Goal: Information Seeking & Learning: Learn about a topic

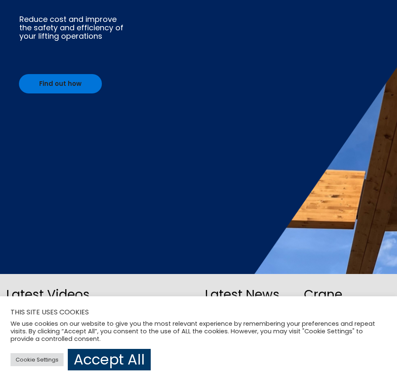
scroll to position [130, 0]
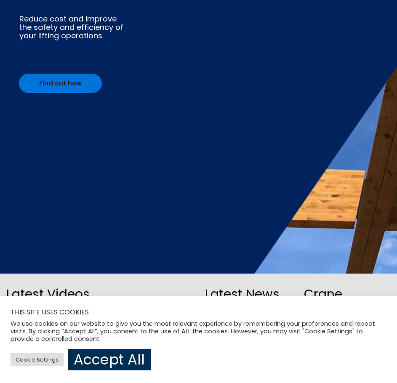
click at [127, 367] on link "Accept All" at bounding box center [109, 359] width 83 height 21
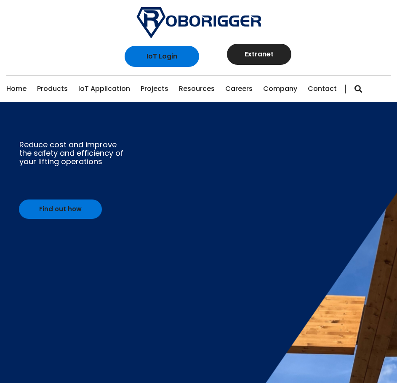
scroll to position [0, 0]
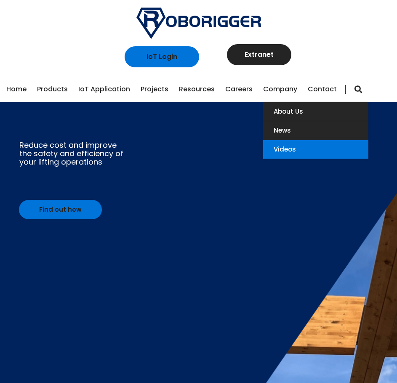
click at [262, 148] on link "Videos" at bounding box center [315, 149] width 105 height 19
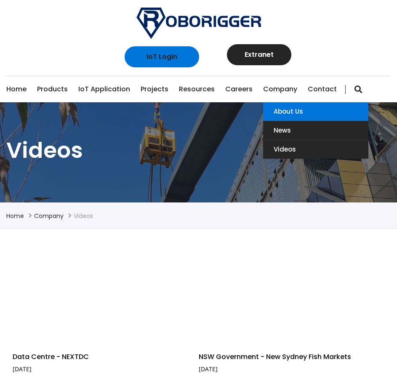
click at [279, 110] on link "About Us" at bounding box center [315, 111] width 105 height 19
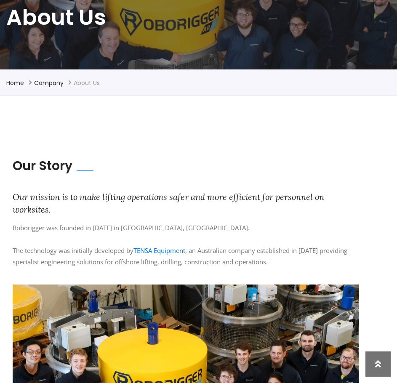
scroll to position [3, 0]
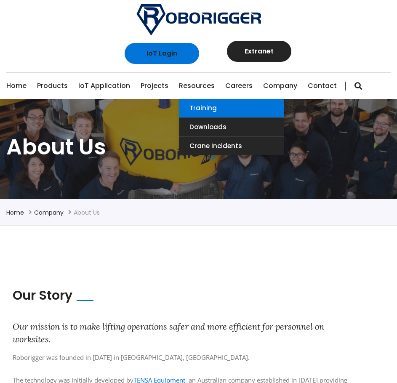
click at [189, 103] on link "Training" at bounding box center [231, 108] width 105 height 19
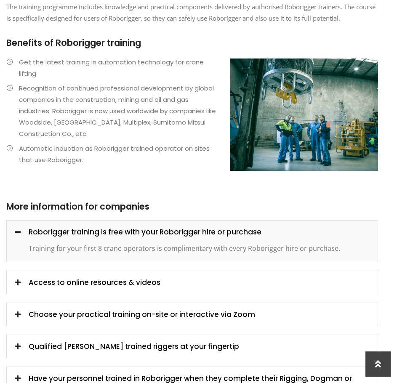
scroll to position [551, 0]
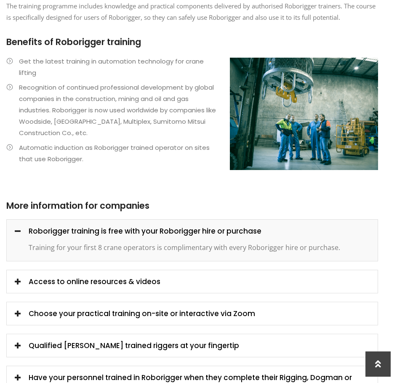
click at [111, 277] on div "Access to online resources & videos" at bounding box center [192, 282] width 371 height 13
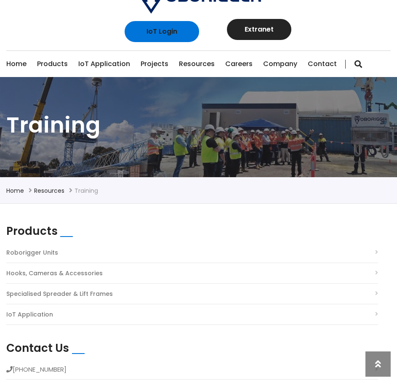
scroll to position [0, 0]
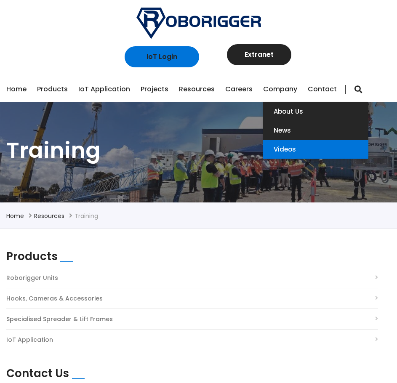
click at [287, 146] on link "Videos" at bounding box center [315, 149] width 105 height 19
